Goal: Transaction & Acquisition: Purchase product/service

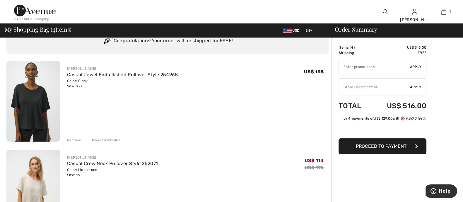
scroll to position [36, 0]
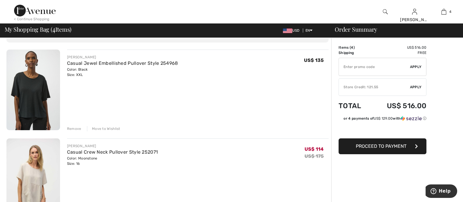
click at [73, 126] on div "Remove" at bounding box center [74, 128] width 14 height 5
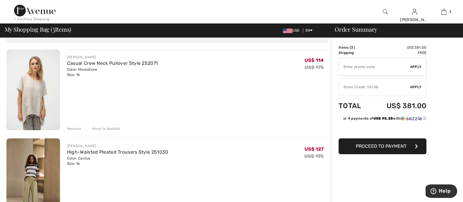
click at [100, 128] on div "Move to Wishlist" at bounding box center [103, 128] width 33 height 5
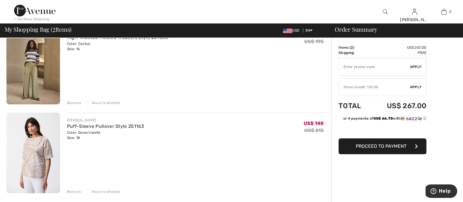
scroll to position [73, 0]
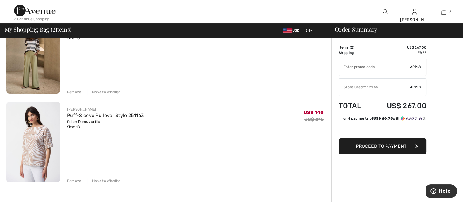
click at [104, 178] on div "Move to Wishlist" at bounding box center [103, 180] width 33 height 5
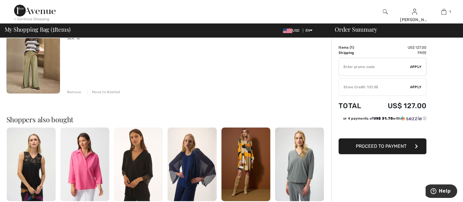
scroll to position [0, 0]
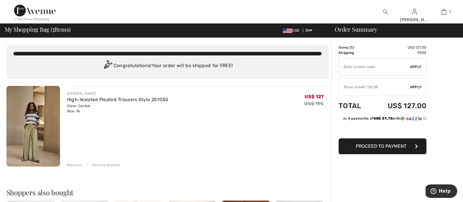
click at [379, 146] on span "Proceed to Payment" at bounding box center [380, 146] width 51 height 6
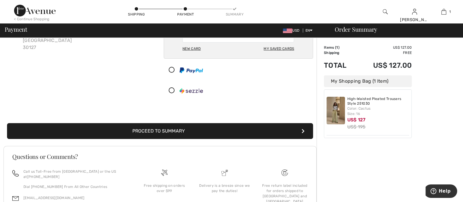
scroll to position [73, 0]
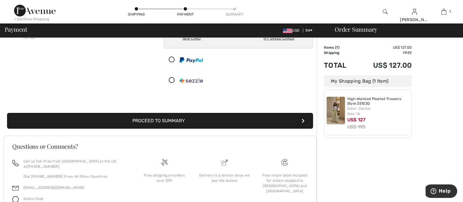
click at [143, 116] on button "Proceed to Summary" at bounding box center [160, 121] width 306 height 16
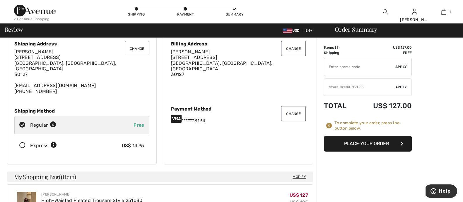
scroll to position [36, 0]
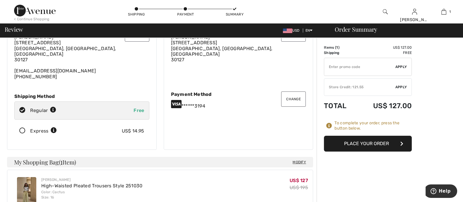
click at [402, 85] on span "Apply" at bounding box center [401, 86] width 12 height 5
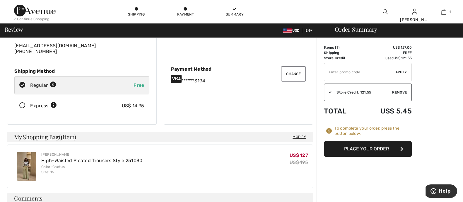
scroll to position [73, 0]
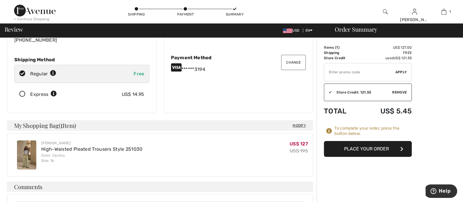
click at [363, 149] on button "Place Your Order" at bounding box center [368, 149] width 88 height 16
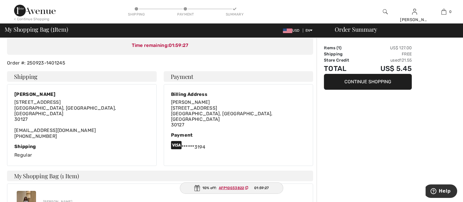
scroll to position [73, 0]
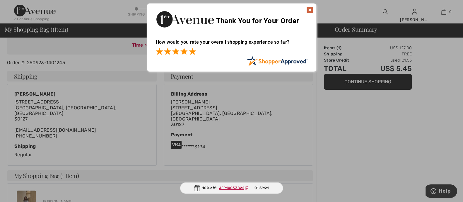
click at [193, 50] on span at bounding box center [192, 51] width 7 height 7
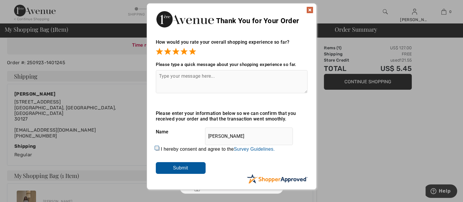
click at [310, 9] on img at bounding box center [309, 9] width 7 height 7
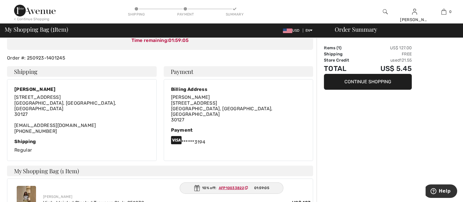
scroll to position [0, 0]
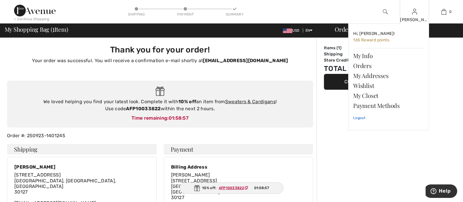
click at [358, 117] on link "Logout" at bounding box center [388, 117] width 71 height 15
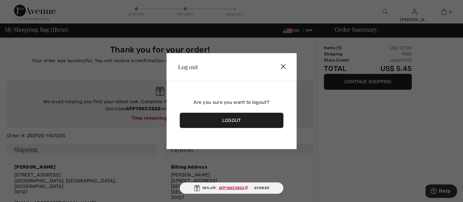
click at [234, 120] on div "Logout" at bounding box center [231, 119] width 104 height 15
